Goal: Transaction & Acquisition: Purchase product/service

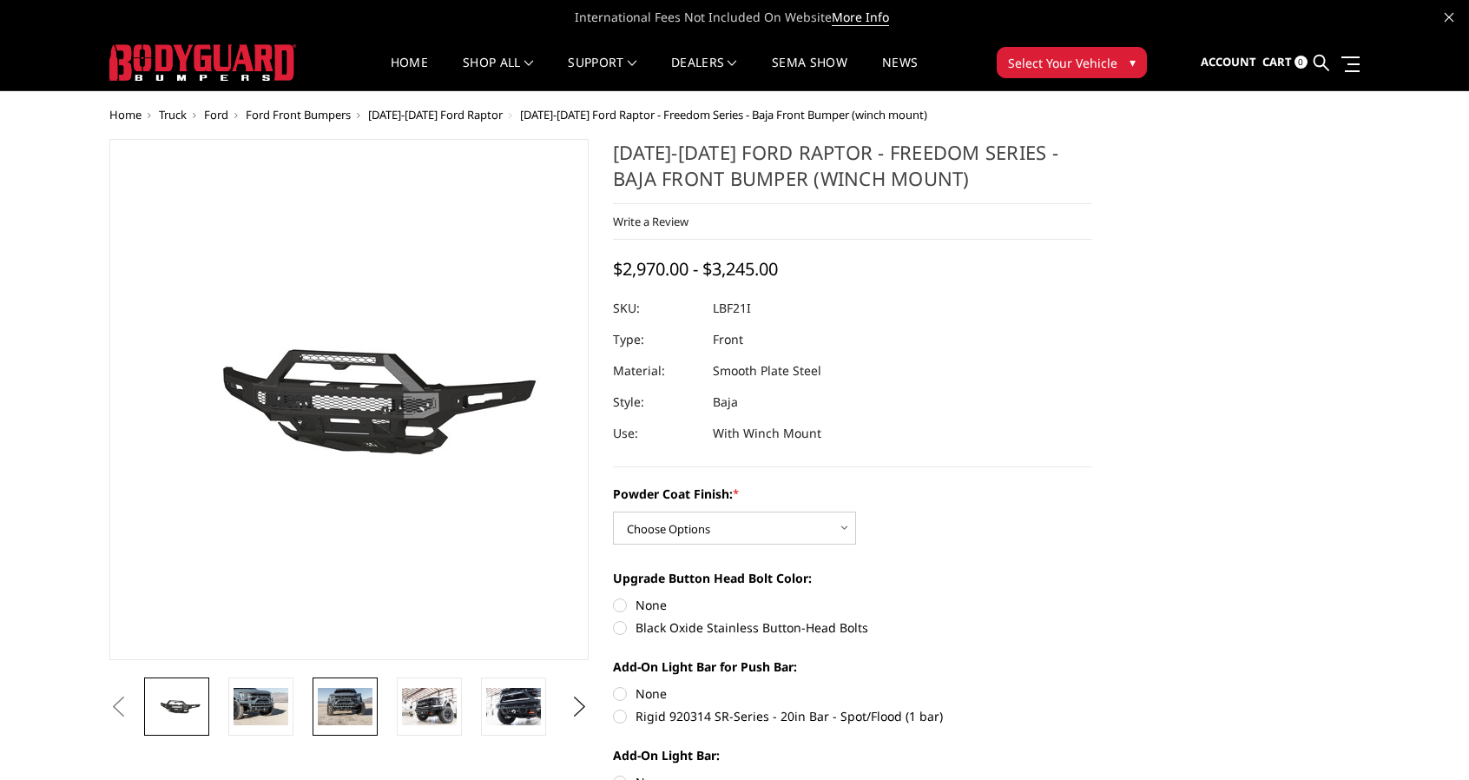
click at [342, 710] on img at bounding box center [345, 706] width 55 height 36
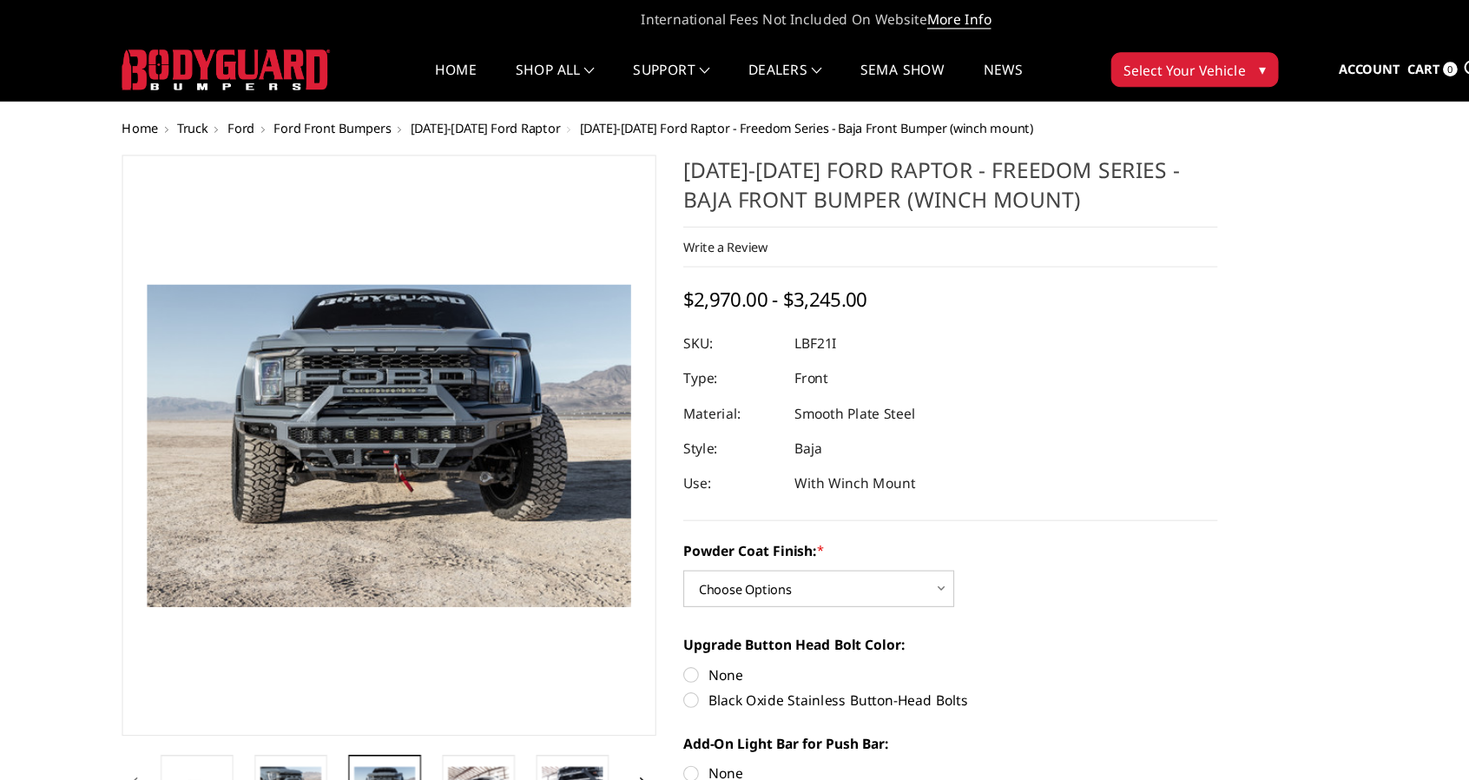
click at [1132, 58] on span "▾" at bounding box center [1132, 62] width 6 height 18
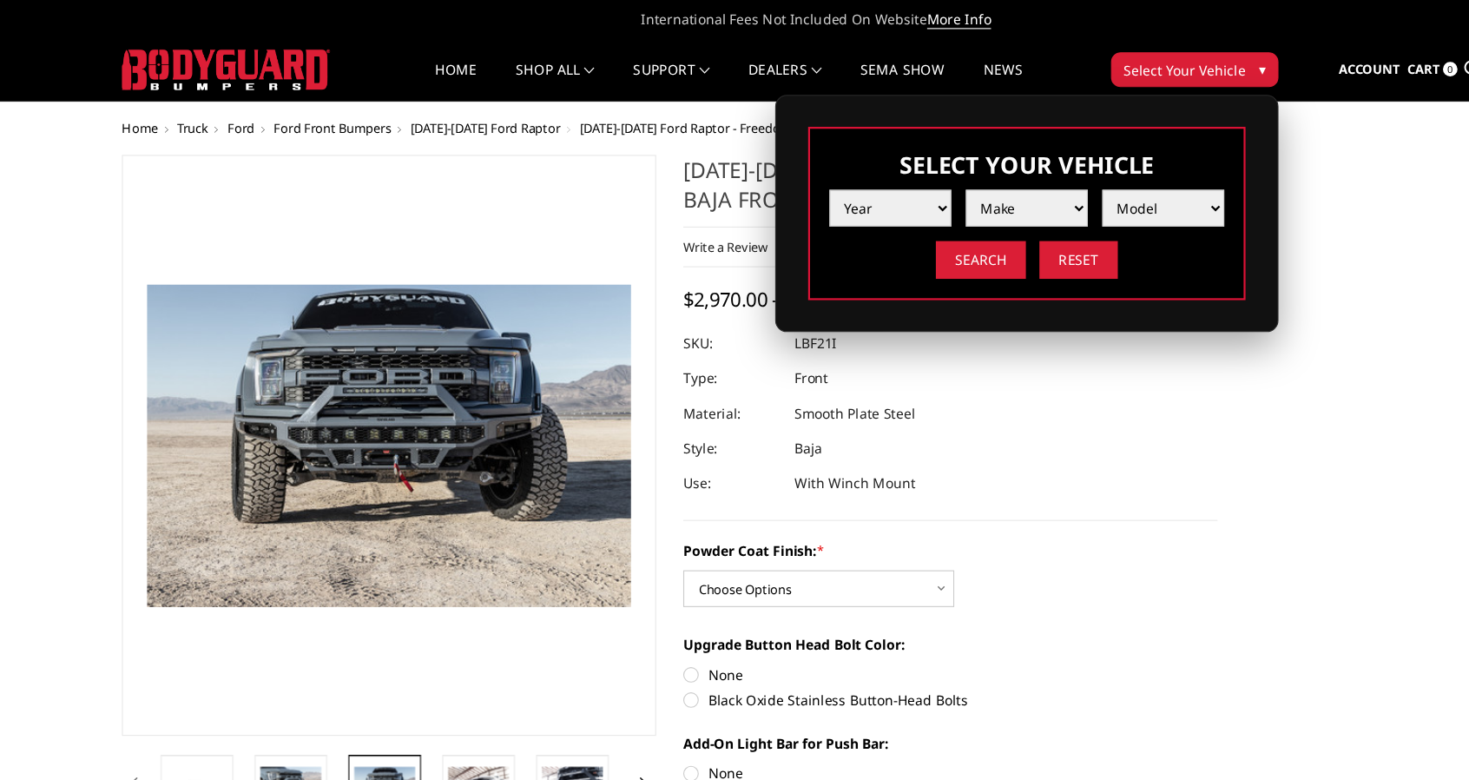
click at [797, 186] on select "Year [DATE] 2024 2023 2022 2021 2020 2019 2018 2017 2016 2015 2014 2013 2012 20…" at bounding box center [798, 186] width 109 height 33
select select "yr_2025"
click at [744, 170] on select "Year [DATE] 2024 2023 2022 2021 2020 2019 2018 2017 2016 2015 2014 2013 2012 20…" at bounding box center [798, 186] width 109 height 33
click at [930, 171] on select "Make Chevrolet Ford GMC Ram Toyota" at bounding box center [920, 186] width 109 height 33
select select "mk_ford"
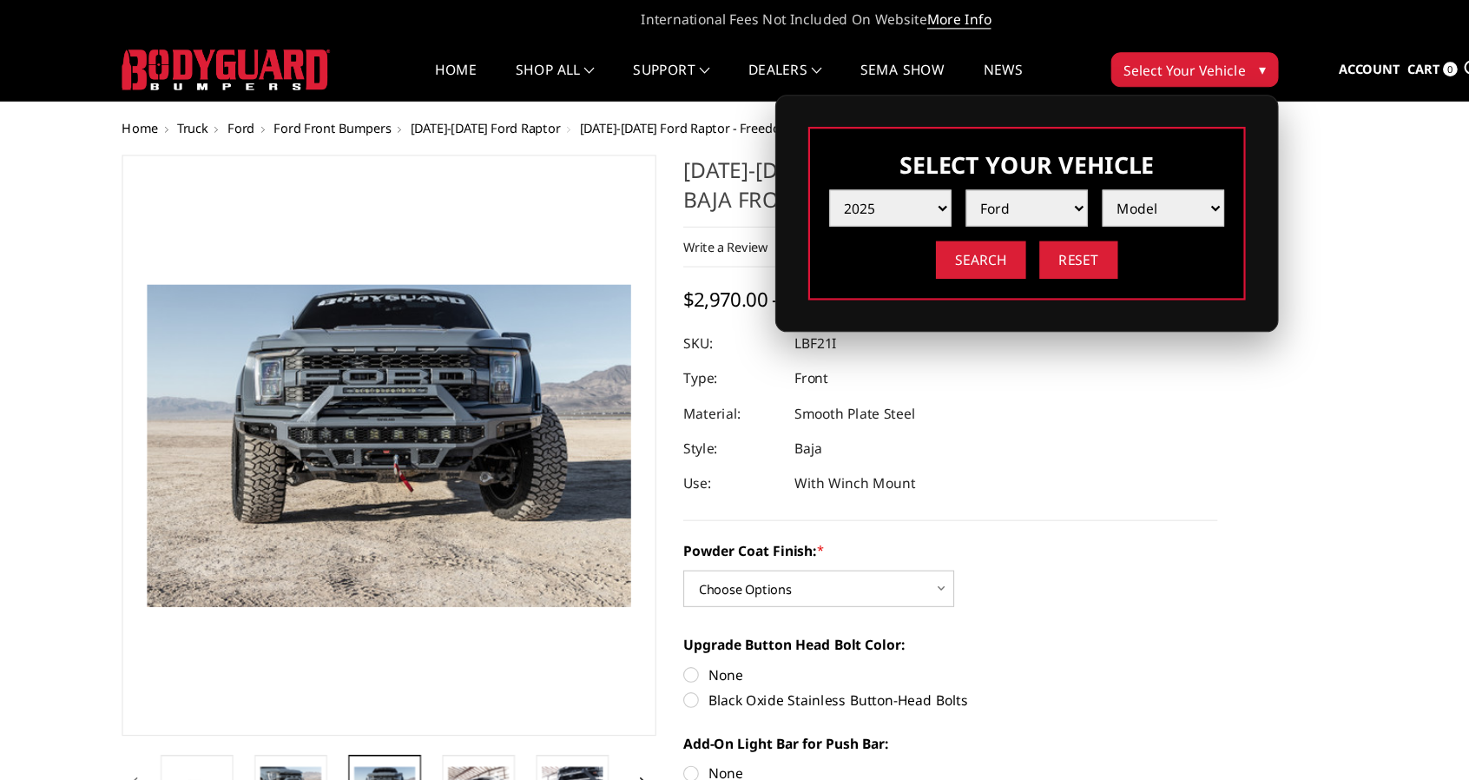
click at [866, 170] on select "Make Chevrolet Ford GMC Ram Toyota" at bounding box center [920, 186] width 109 height 33
click at [1044, 190] on select "Model F150 F150 Raptor F250 / F350 F450 F550" at bounding box center [1043, 186] width 109 height 33
click at [1015, 374] on dl "SKU: LBF21I UPC: Type: Front Material: Smooth Plate Steel Style: Baja Use: With…" at bounding box center [852, 371] width 479 height 156
